Goal: Information Seeking & Learning: Learn about a topic

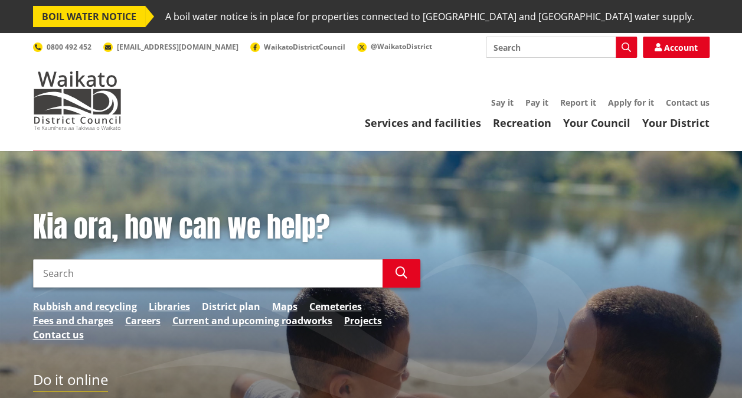
click at [208, 307] on link "District plan" at bounding box center [231, 306] width 58 height 14
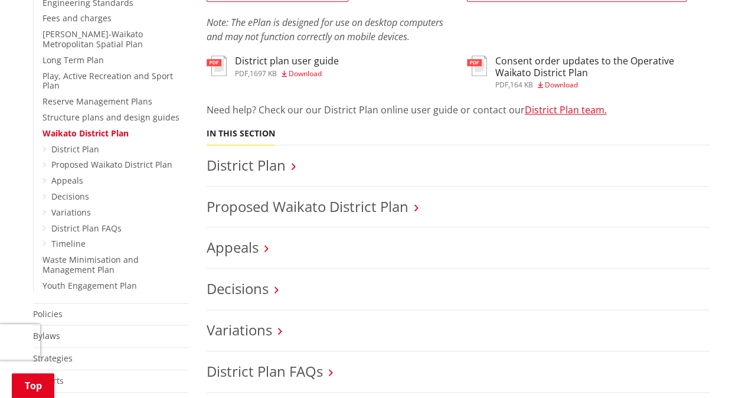
scroll to position [492, 0]
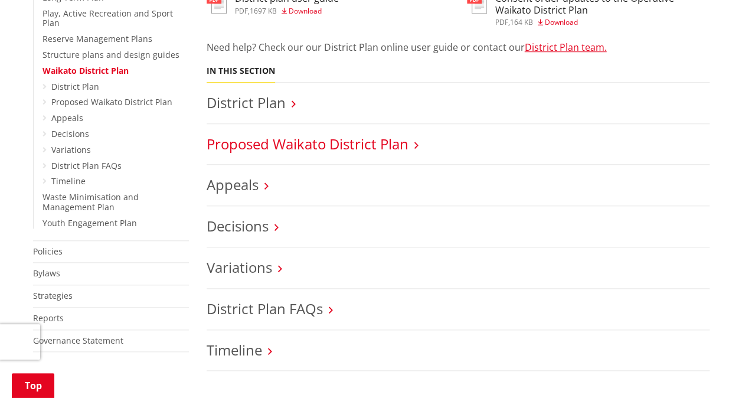
click at [298, 141] on link "Proposed Waikato District Plan" at bounding box center [308, 143] width 202 height 19
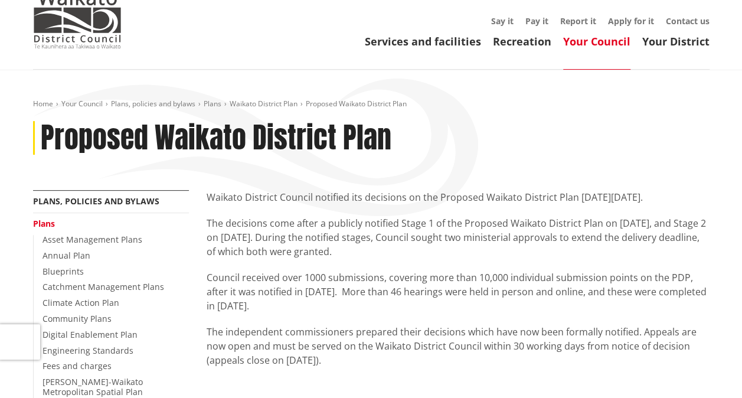
scroll to position [98, 0]
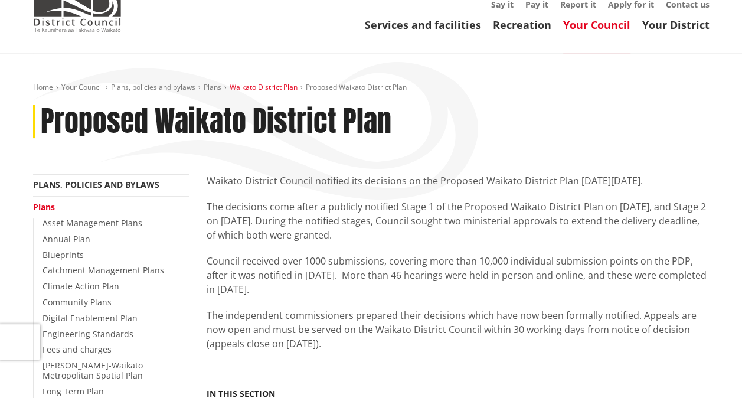
click at [248, 87] on link "Waikato District Plan" at bounding box center [264, 87] width 68 height 10
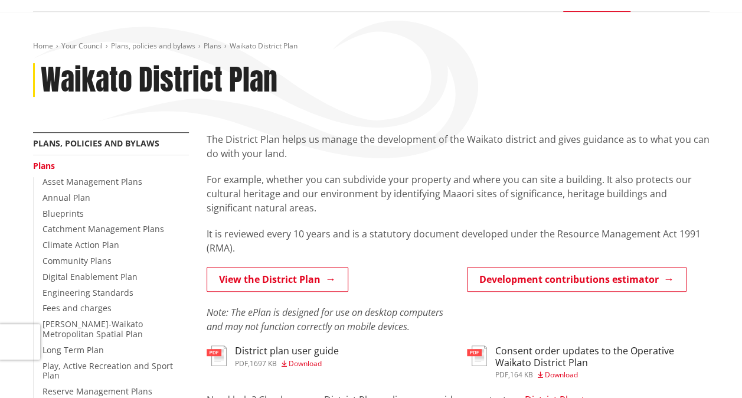
scroll to position [197, 0]
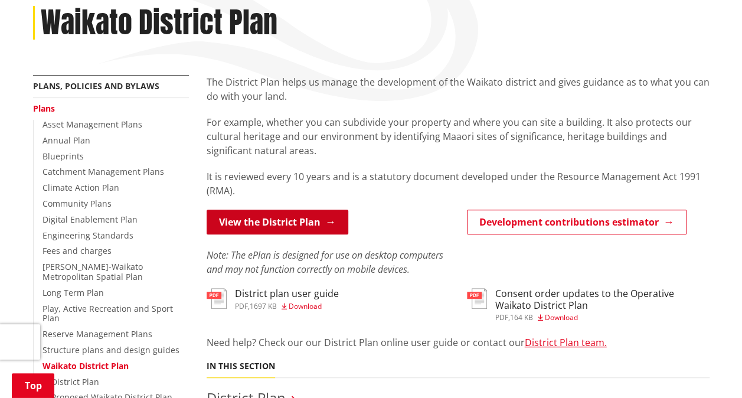
click at [300, 222] on link "View the District Plan" at bounding box center [278, 222] width 142 height 25
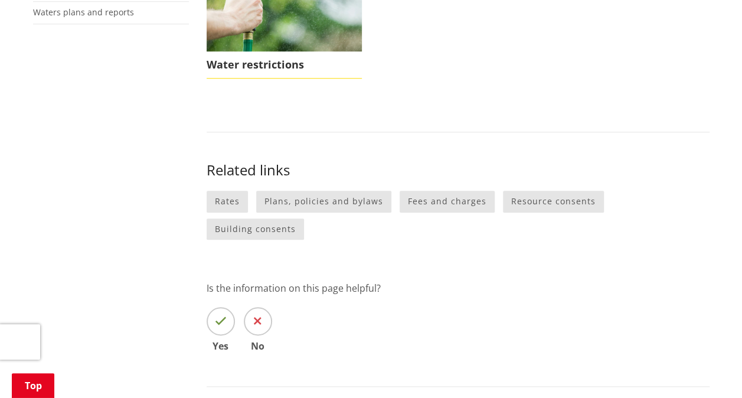
scroll to position [590, 0]
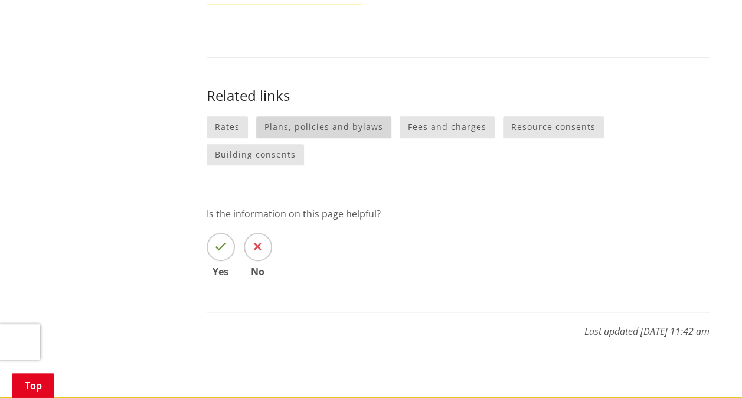
click at [271, 130] on link "Plans, policies and bylaws" at bounding box center [323, 127] width 135 height 22
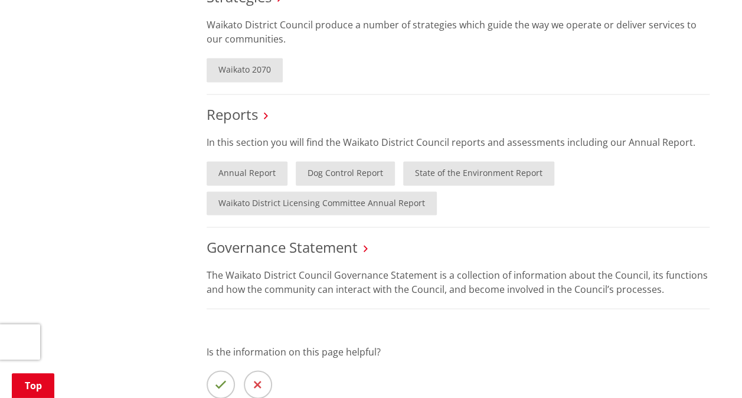
scroll to position [787, 0]
